Goal: Task Accomplishment & Management: Manage account settings

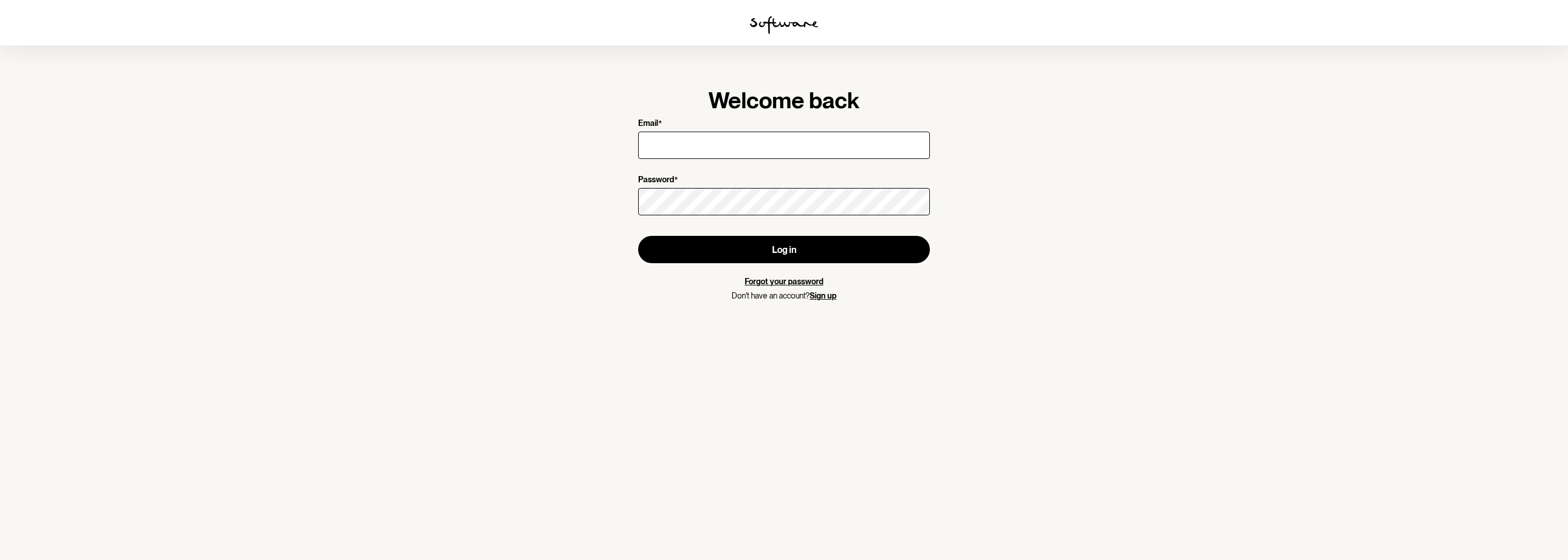
click at [679, 146] on input "Email *" at bounding box center [784, 145] width 291 height 27
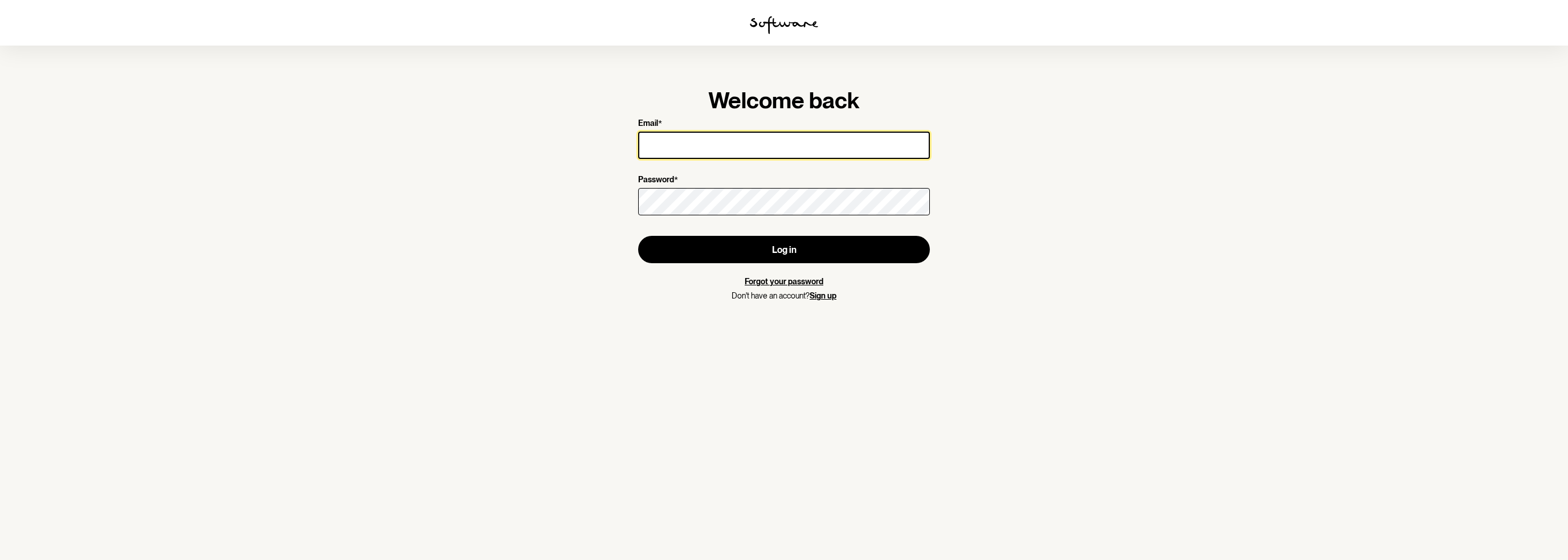
type input "[EMAIL_ADDRESS][DOMAIN_NAME]"
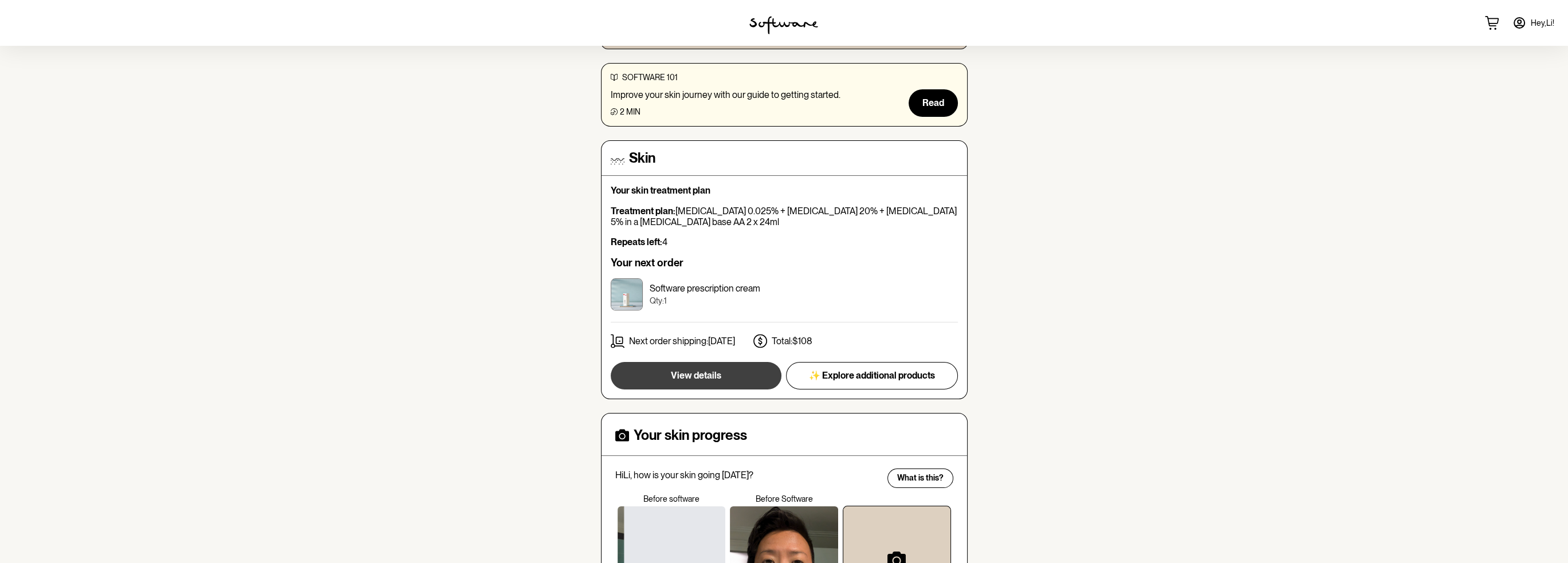
scroll to position [286, 0]
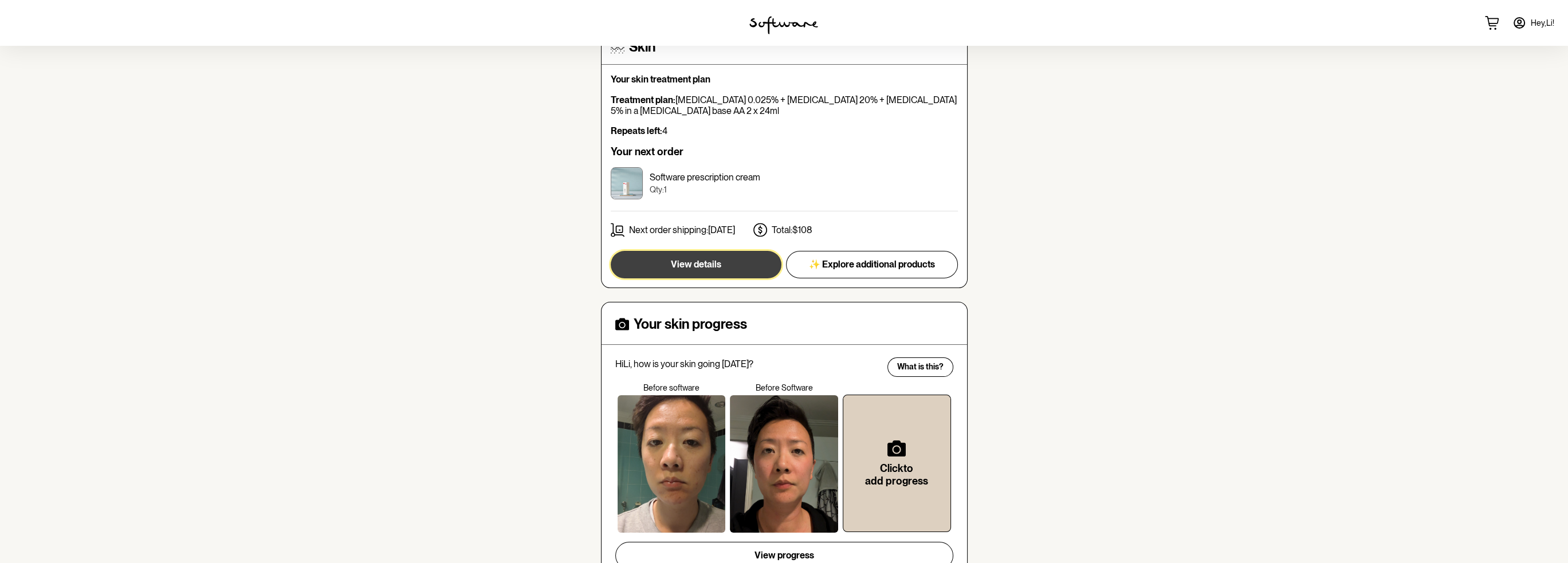
click at [707, 275] on button "View details" at bounding box center [696, 264] width 171 height 27
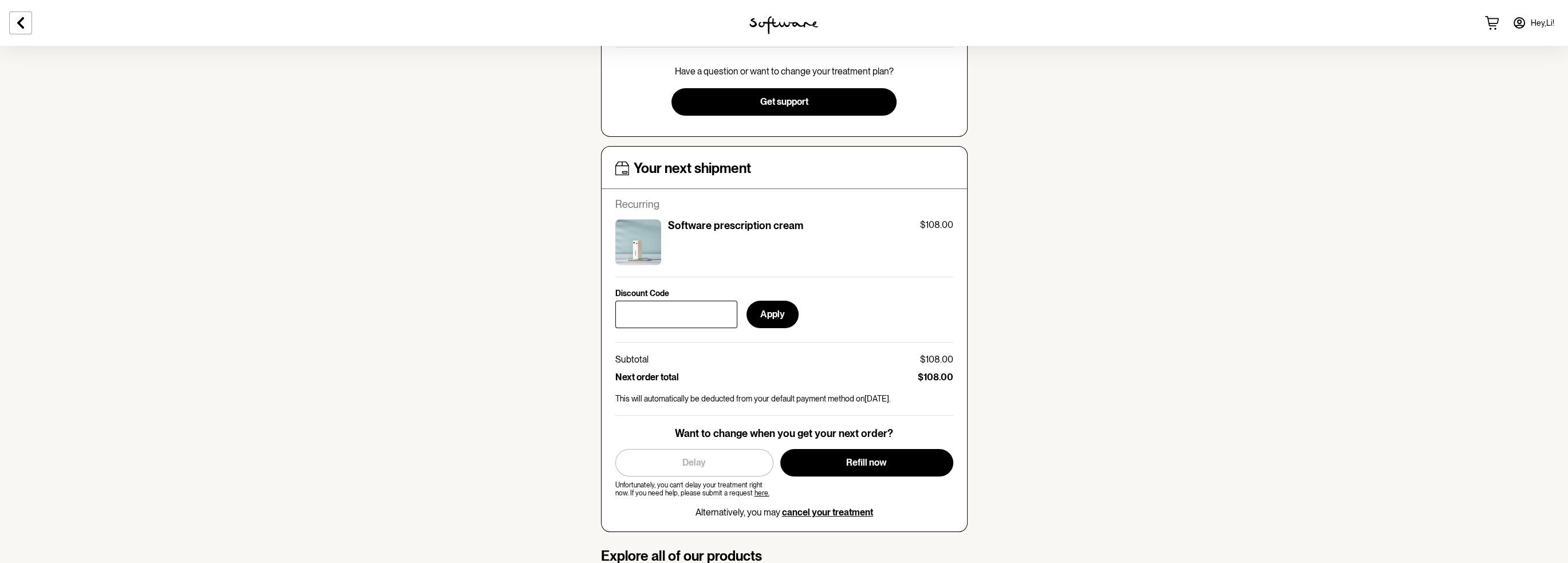
scroll to position [401, 0]
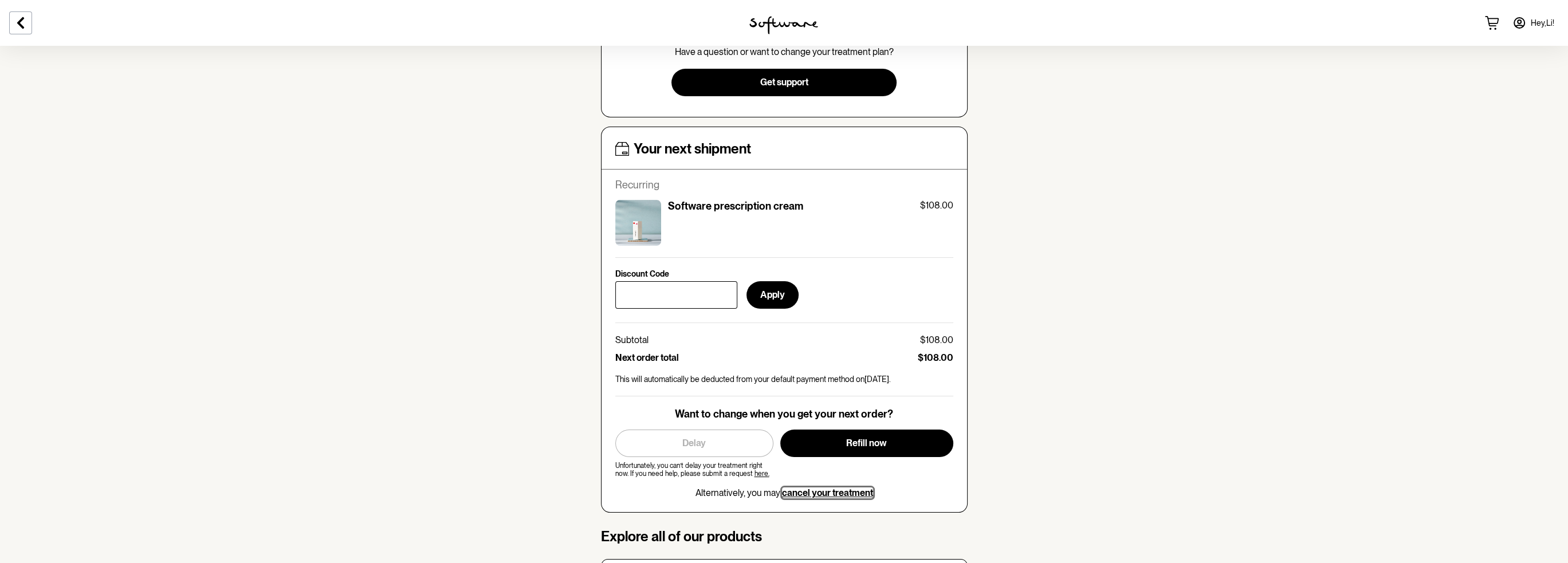
click at [821, 495] on span "cancel your treatment" at bounding box center [827, 493] width 91 height 11
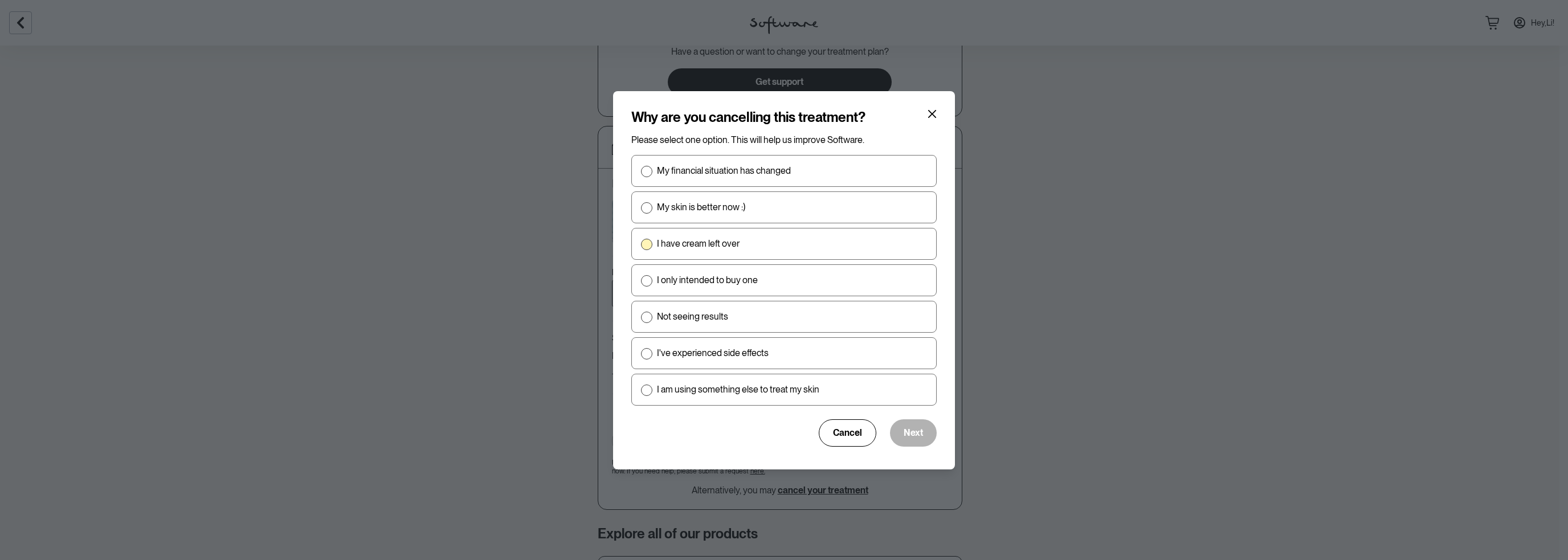
click at [711, 252] on label "I have cream left over" at bounding box center [784, 243] width 305 height 32
click at [641, 243] on input "I have cream left over" at bounding box center [640, 243] width 1 height 1
radio input "true"
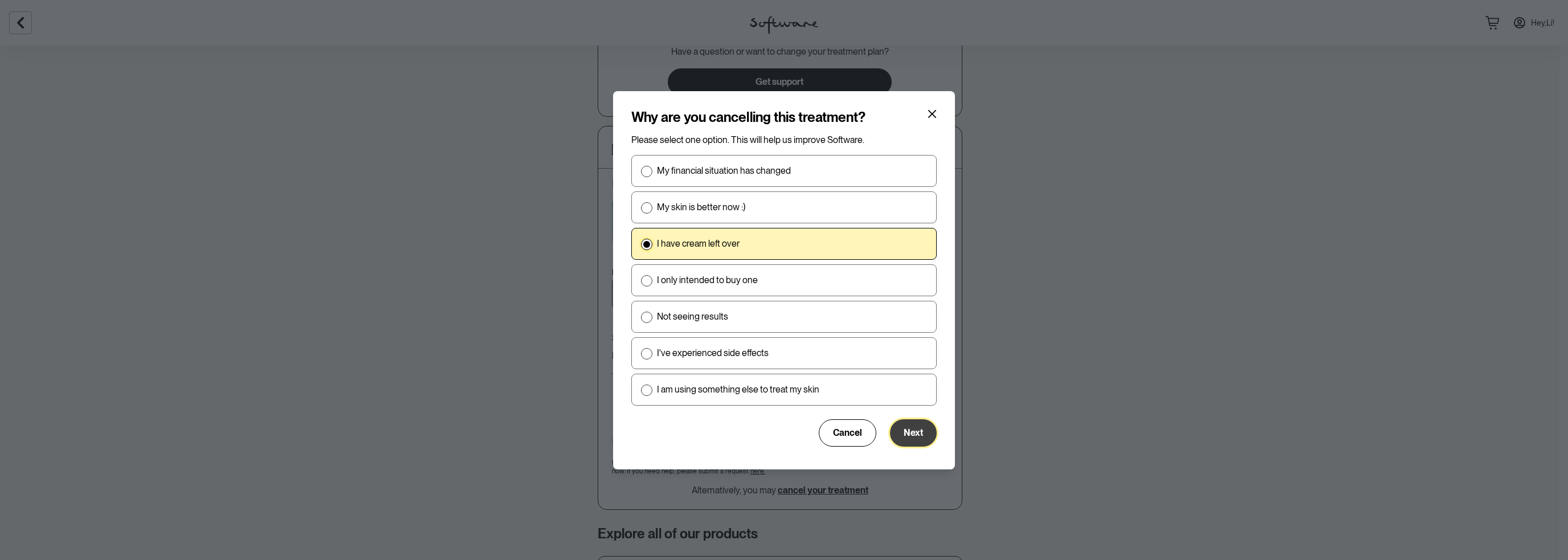
click at [928, 434] on button "Next" at bounding box center [913, 432] width 46 height 27
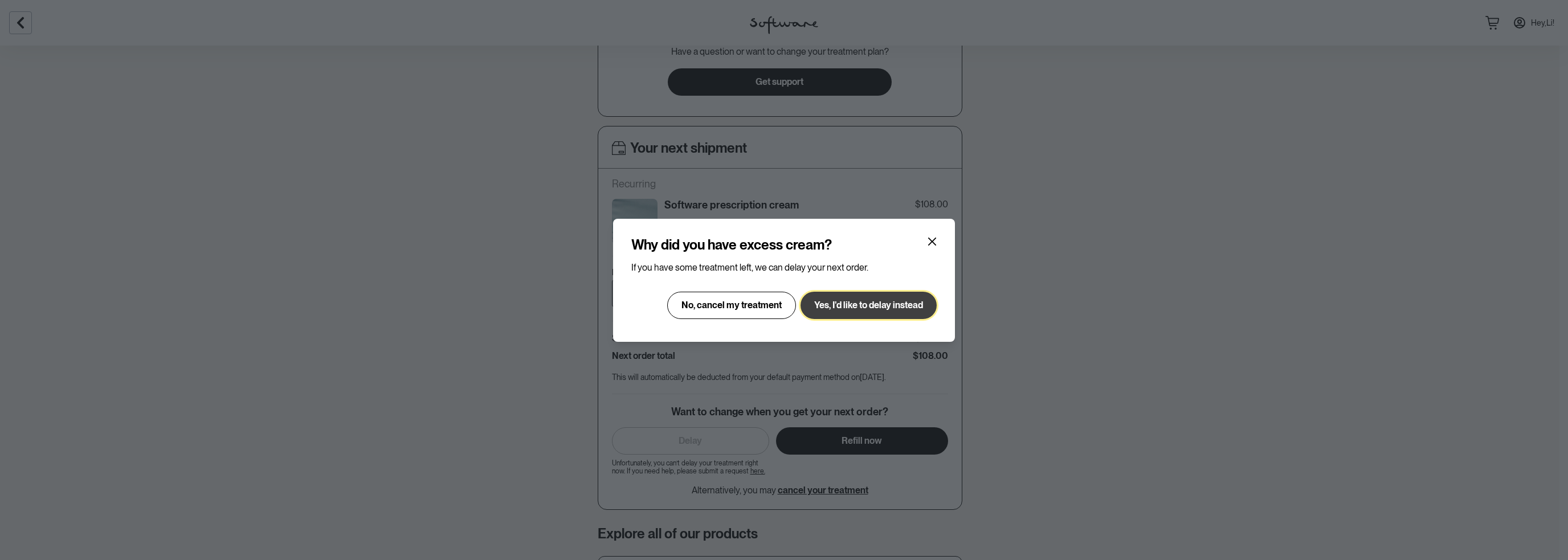
click at [858, 303] on span "Yes, I'd like to delay instead" at bounding box center [868, 305] width 108 height 11
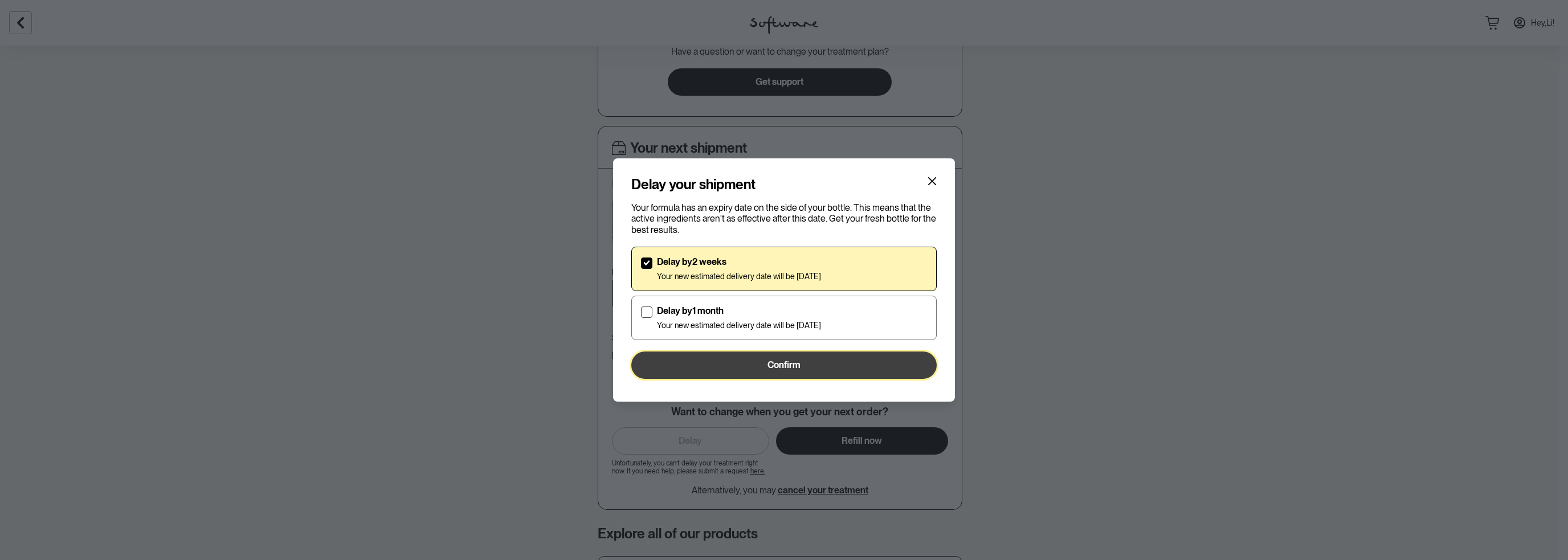
click at [791, 370] on button "Confirm" at bounding box center [784, 364] width 305 height 27
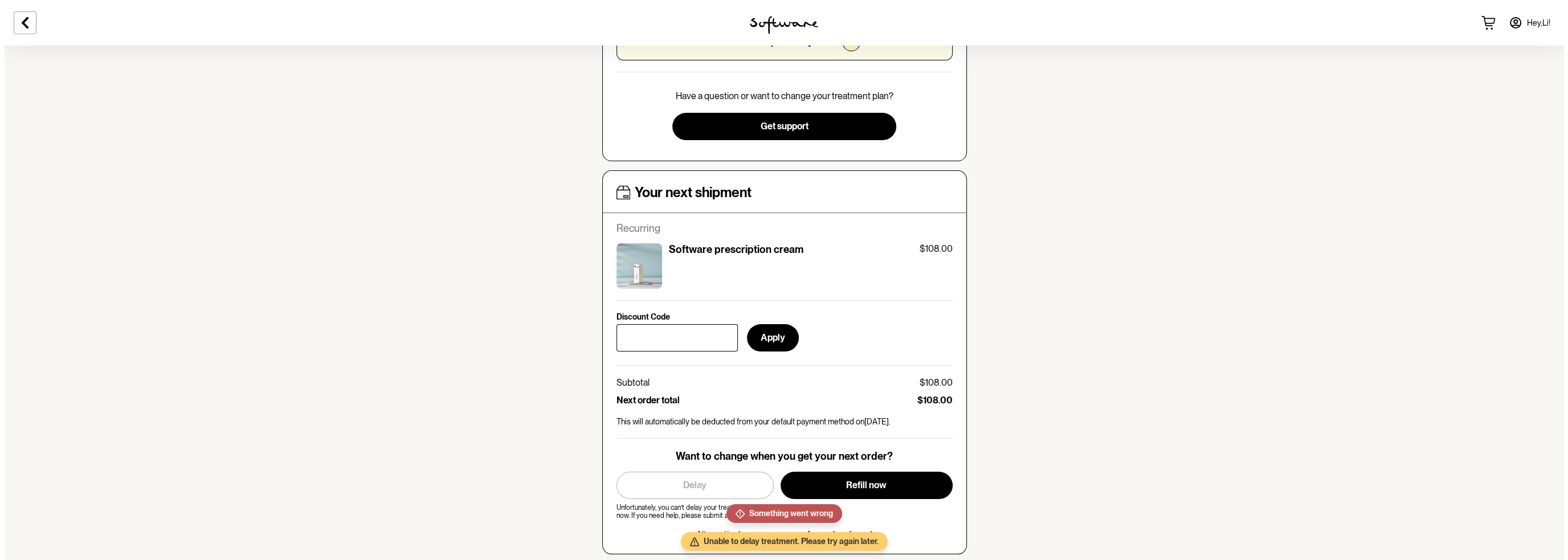
scroll to position [342, 0]
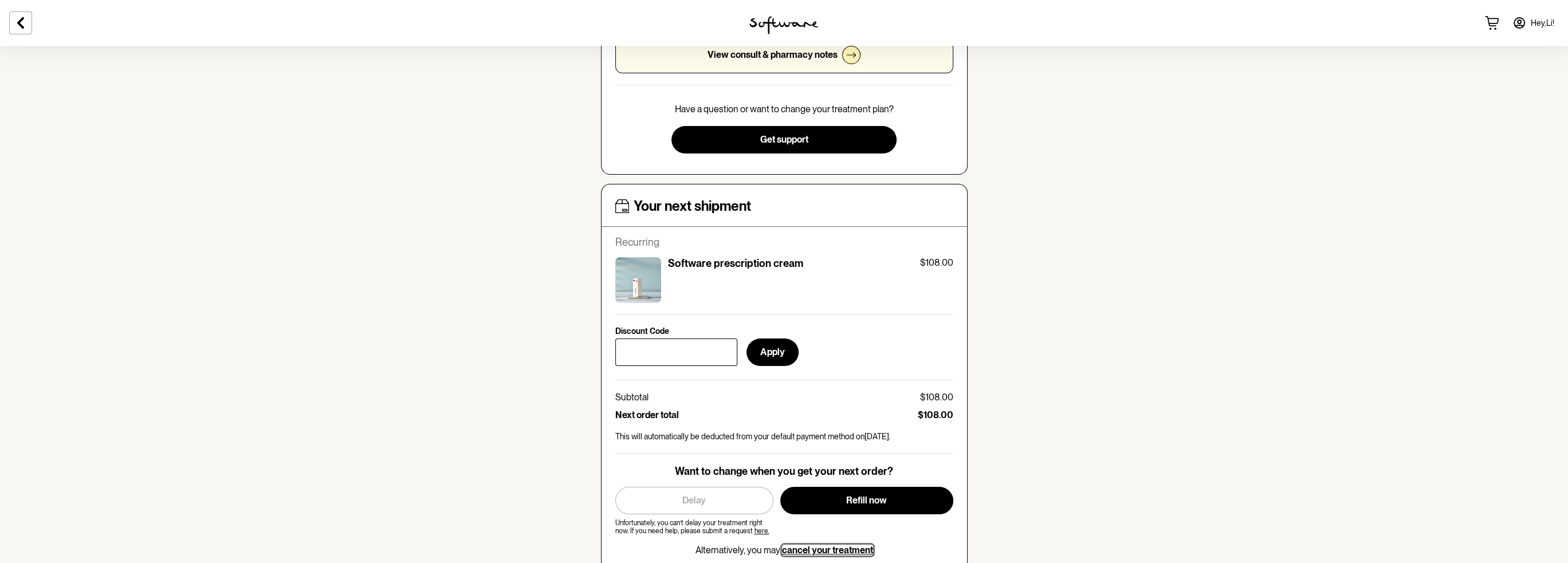
click at [807, 548] on span "cancel your treatment" at bounding box center [827, 550] width 91 height 11
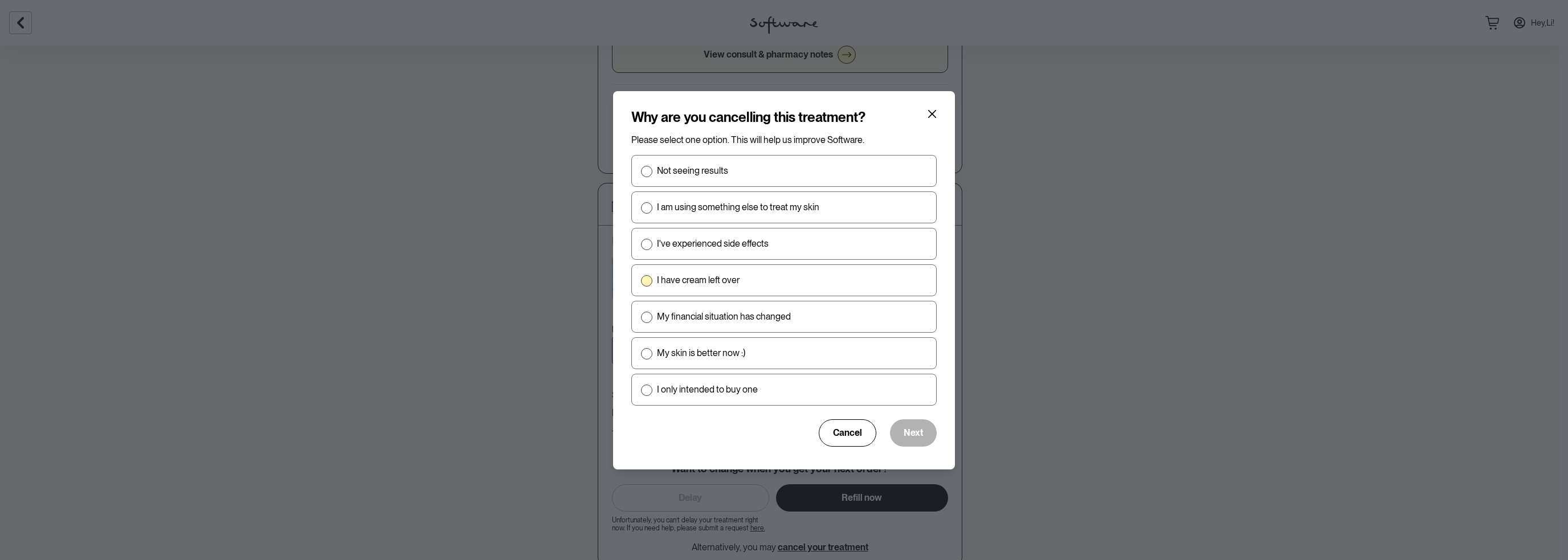
click at [726, 280] on p "I have cream left over" at bounding box center [698, 280] width 83 height 11
click at [641, 280] on input "I have cream left over" at bounding box center [640, 280] width 1 height 1
radio input "true"
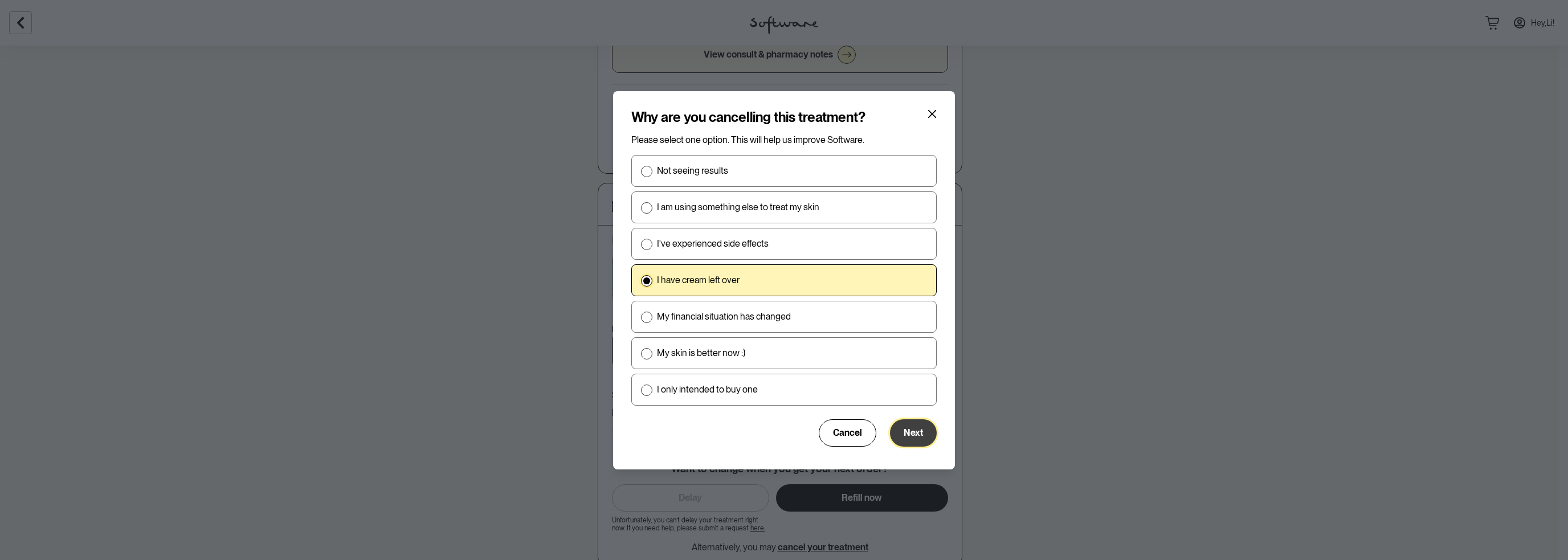
click at [908, 438] on button "Next" at bounding box center [913, 432] width 46 height 27
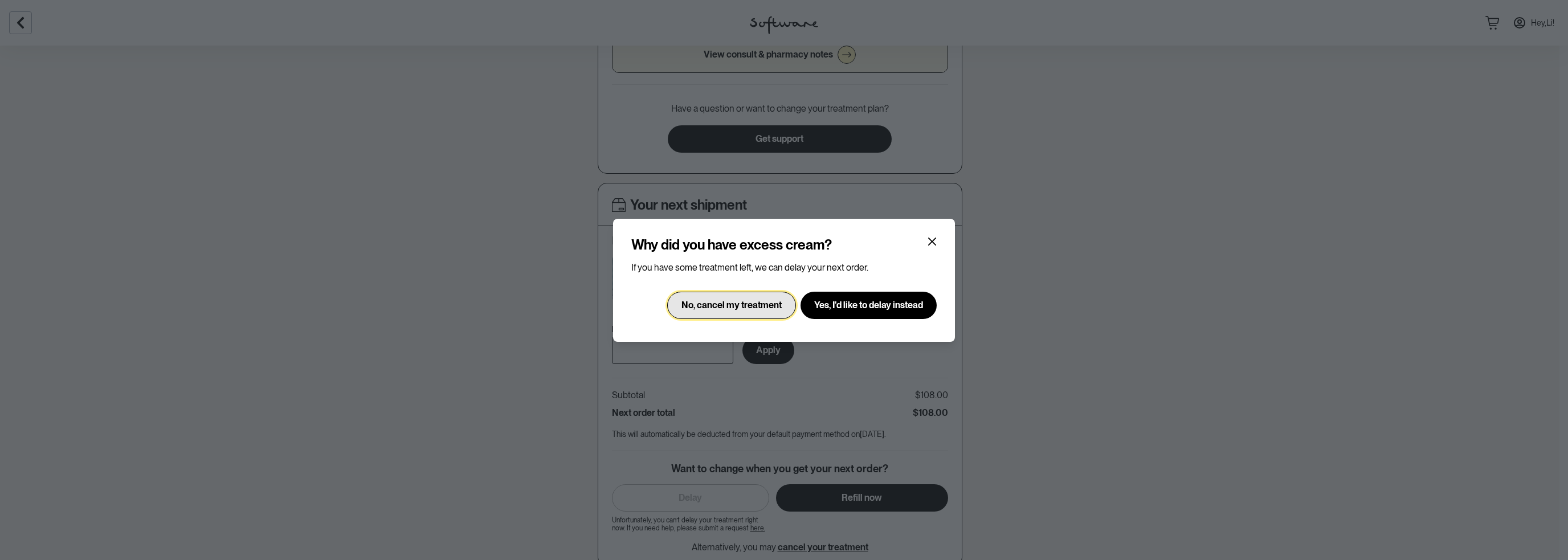
click at [742, 311] on button "No, cancel my treatment" at bounding box center [731, 305] width 128 height 27
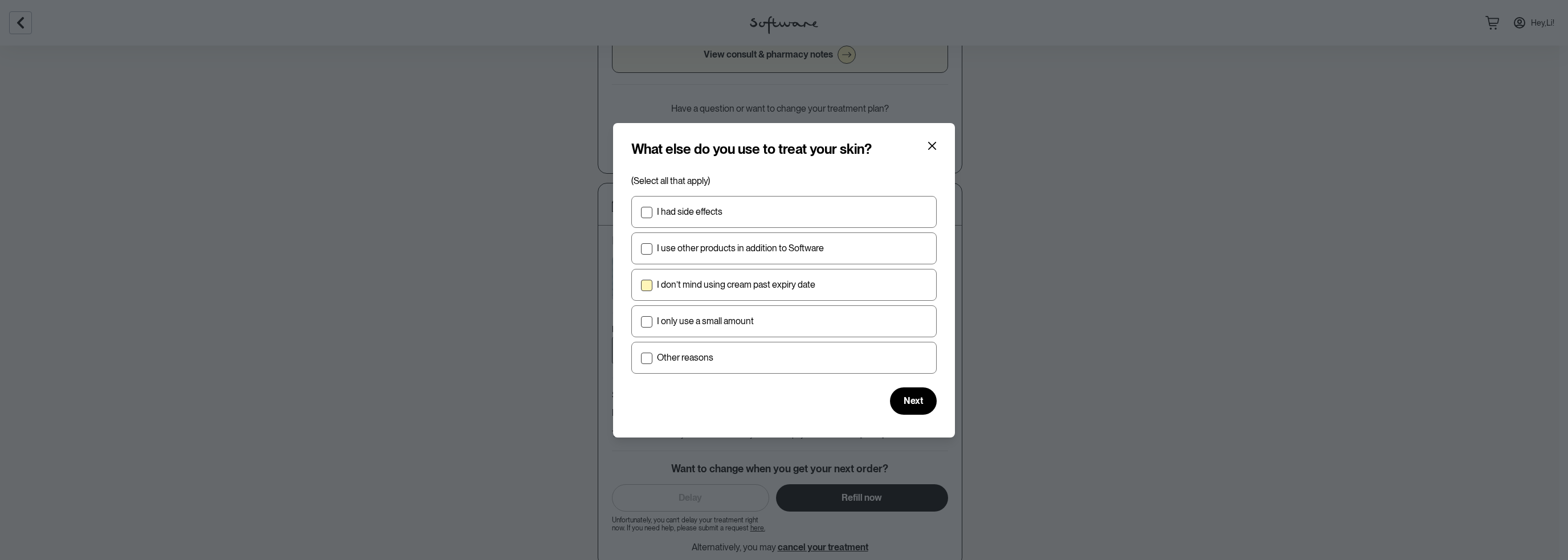
click at [750, 280] on p "I don’t mind using cream past expiry date" at bounding box center [736, 284] width 159 height 11
click at [641, 284] on input "I don’t mind using cream past expiry date" at bounding box center [640, 284] width 1 height 1
checkbox input "true"
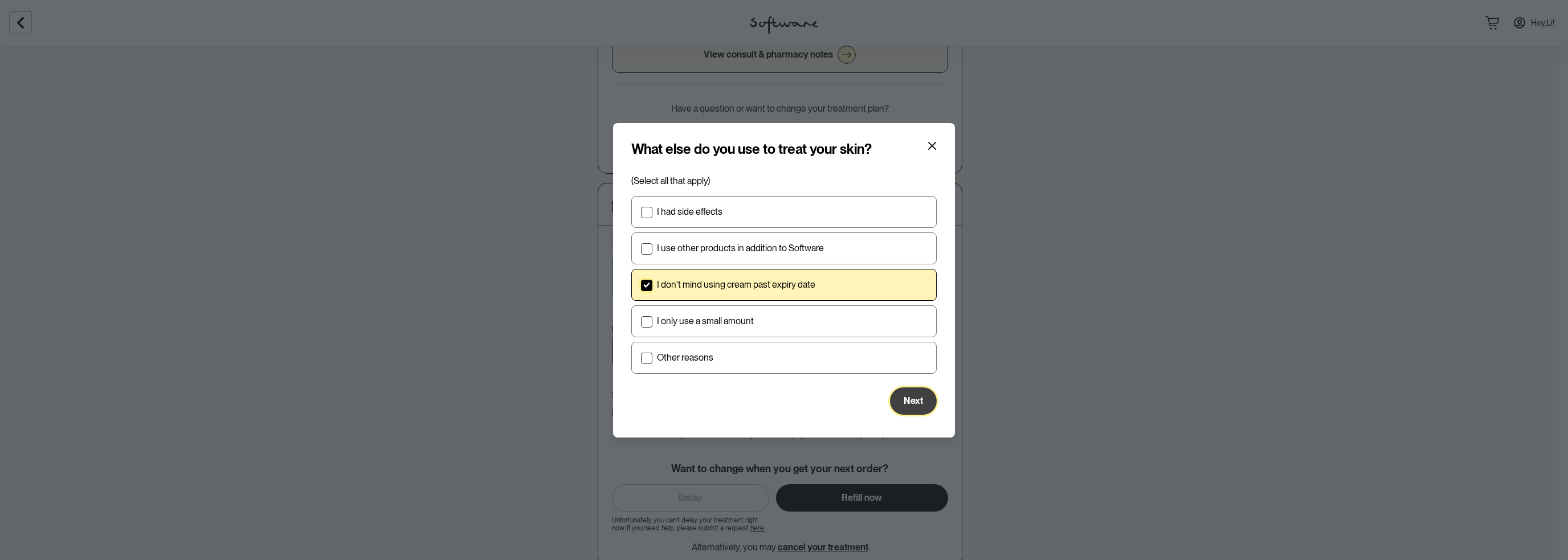
click at [917, 398] on span "Next" at bounding box center [913, 401] width 19 height 11
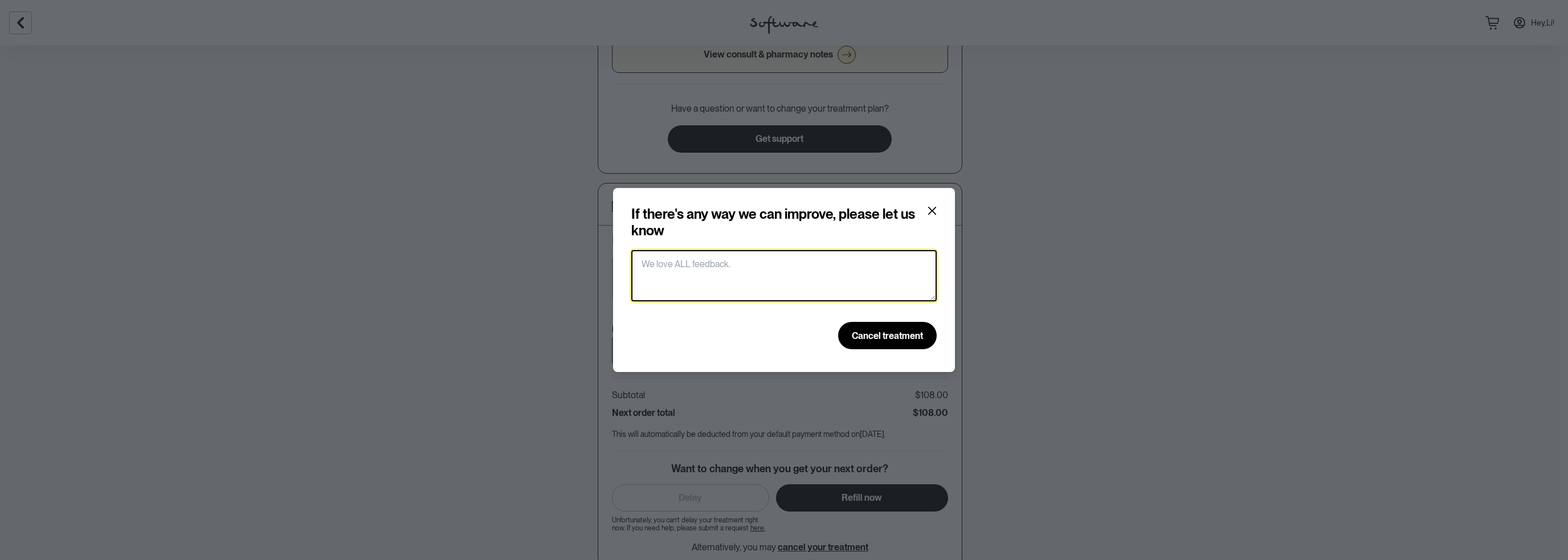
click at [836, 286] on textarea at bounding box center [784, 275] width 305 height 51
type textarea "T"
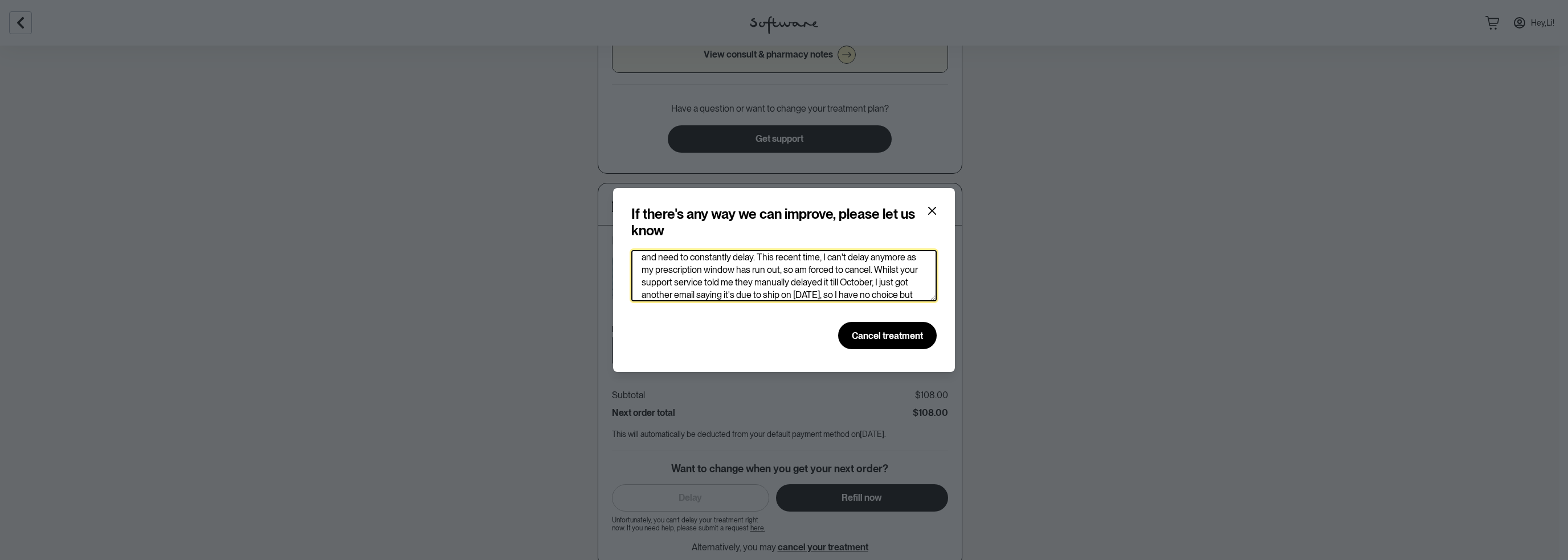
scroll to position [32, 0]
type textarea "Your delay/refill process is super annoying. I always have leftover cream and n…"
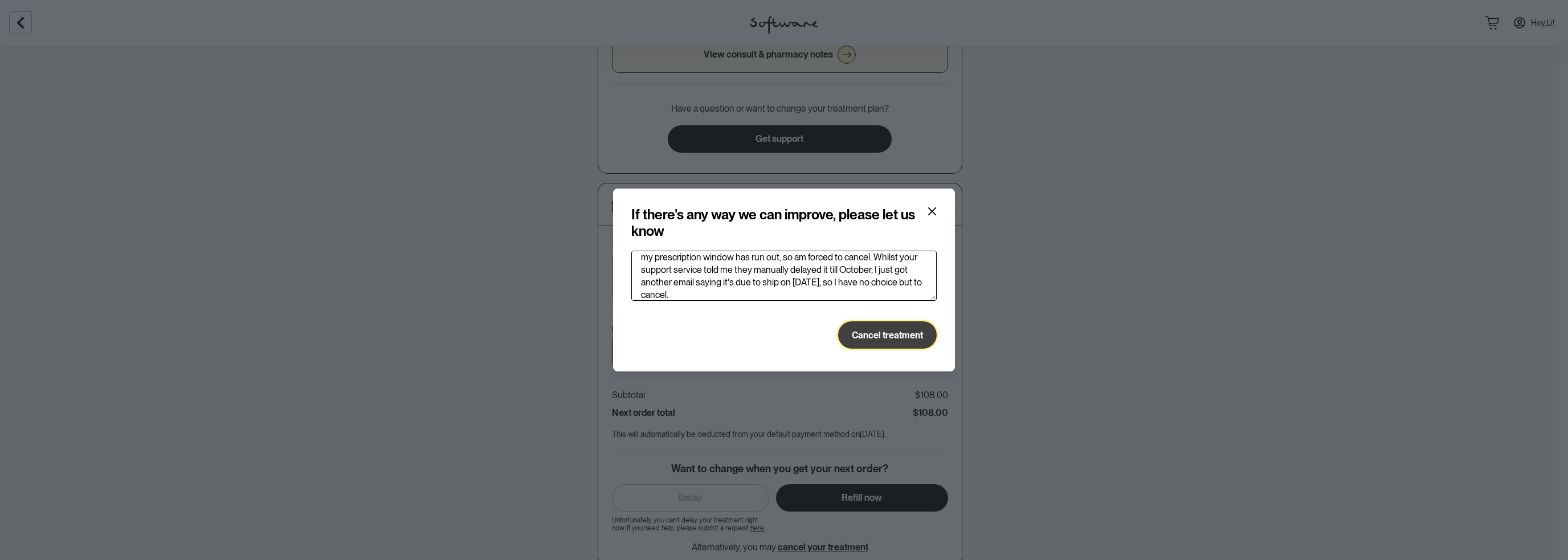
click at [879, 332] on span "Cancel treatment" at bounding box center [887, 335] width 72 height 11
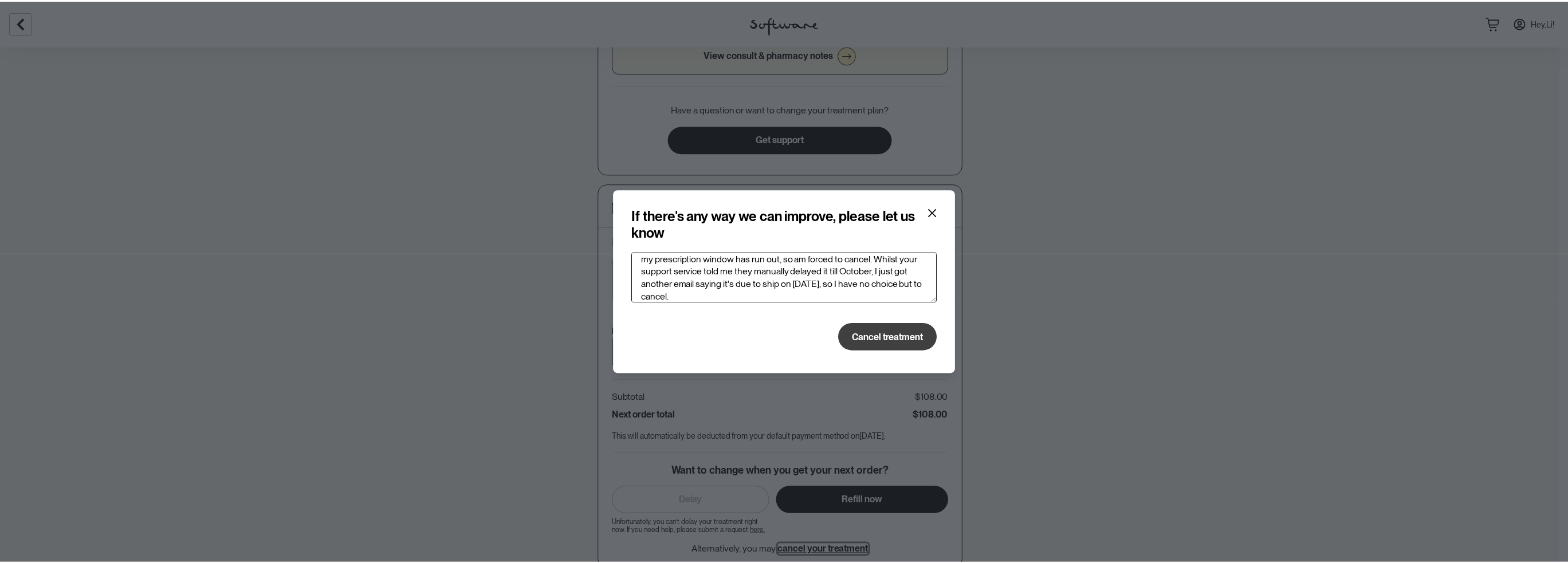
scroll to position [0, 0]
